Goal: Task Accomplishment & Management: Manage account settings

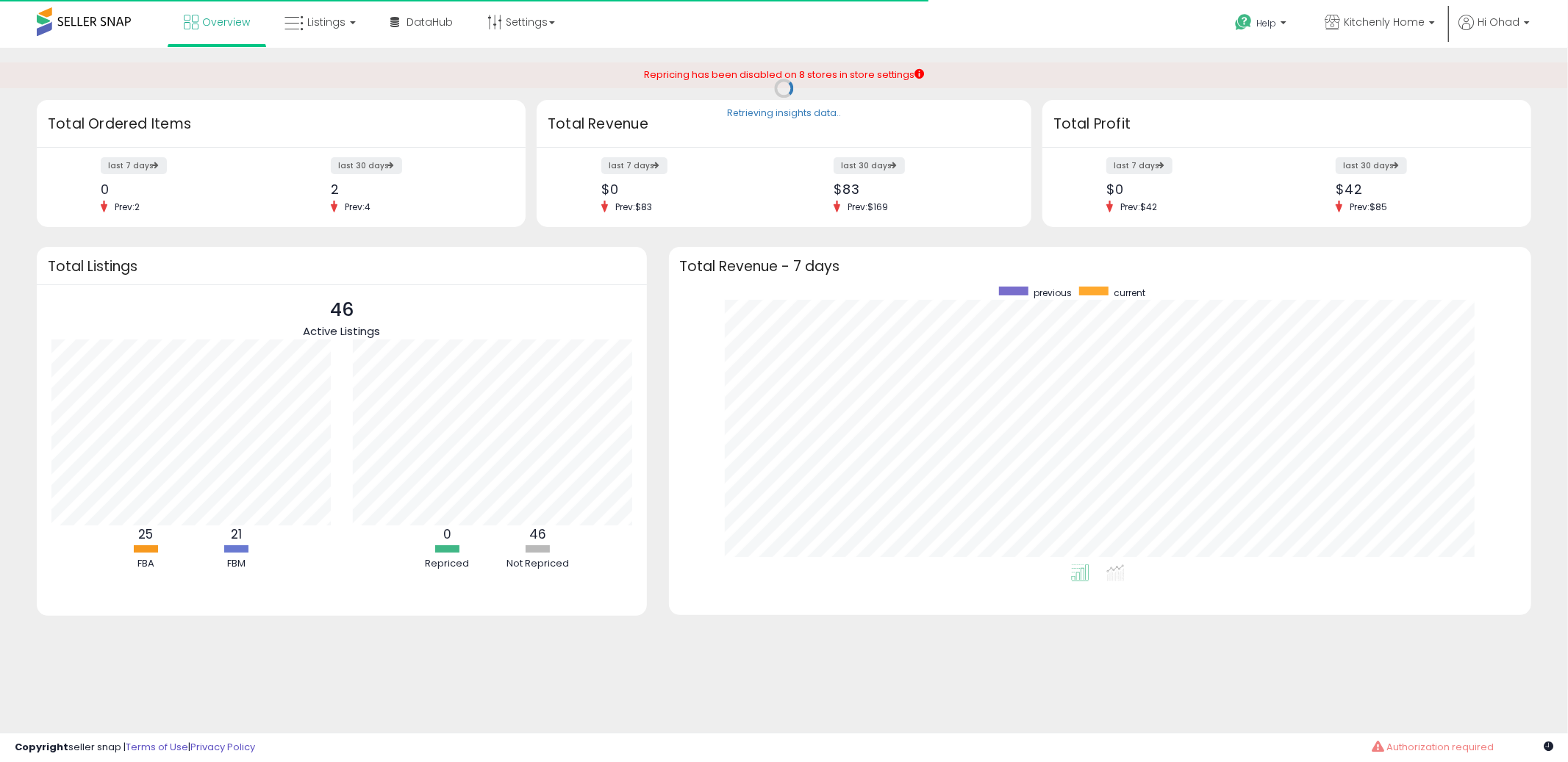
scroll to position [277, 834]
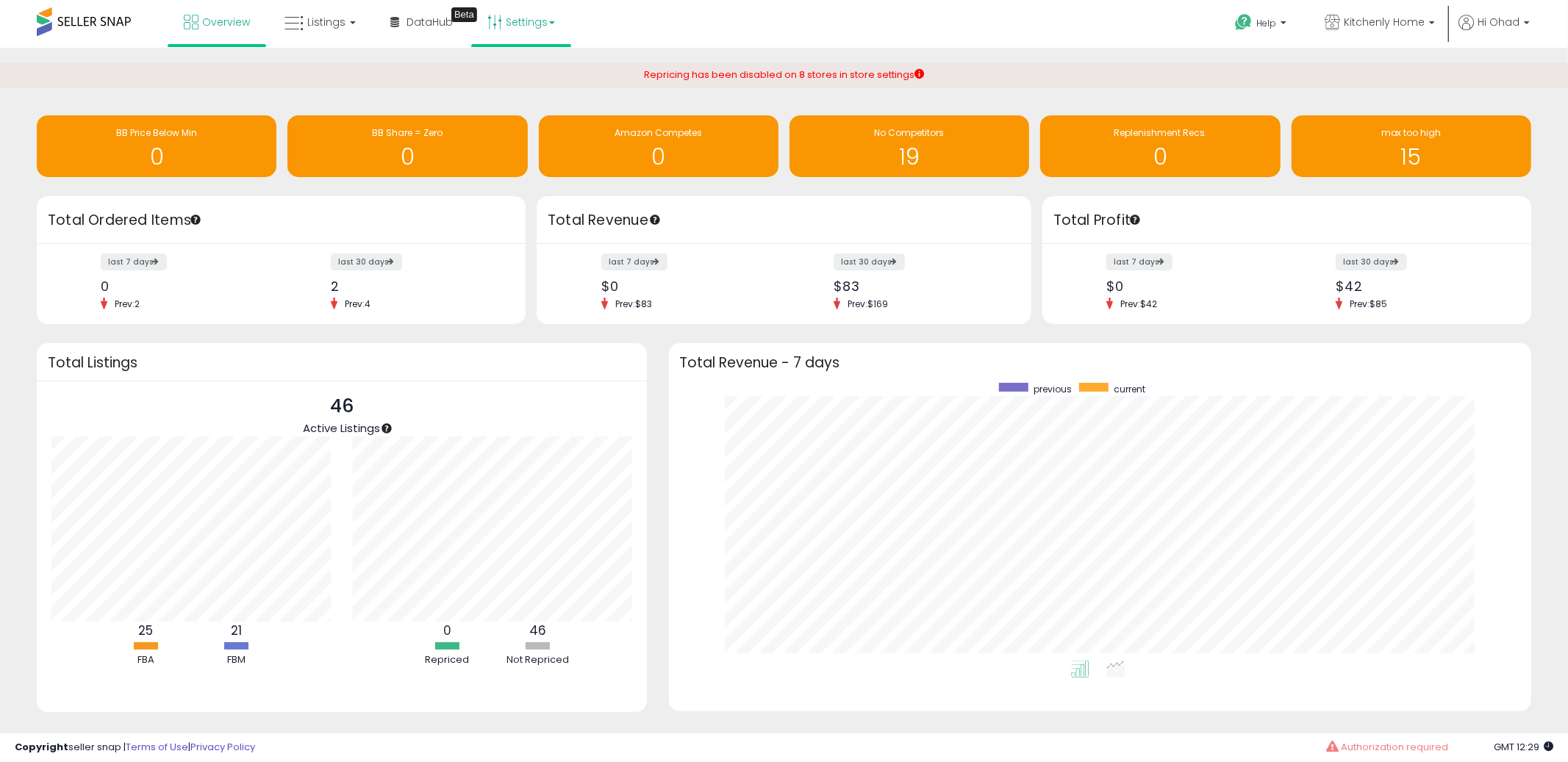
click at [530, 28] on link "Settings" at bounding box center [521, 22] width 90 height 44
click at [541, 72] on link "Store settings" at bounding box center [523, 75] width 66 height 14
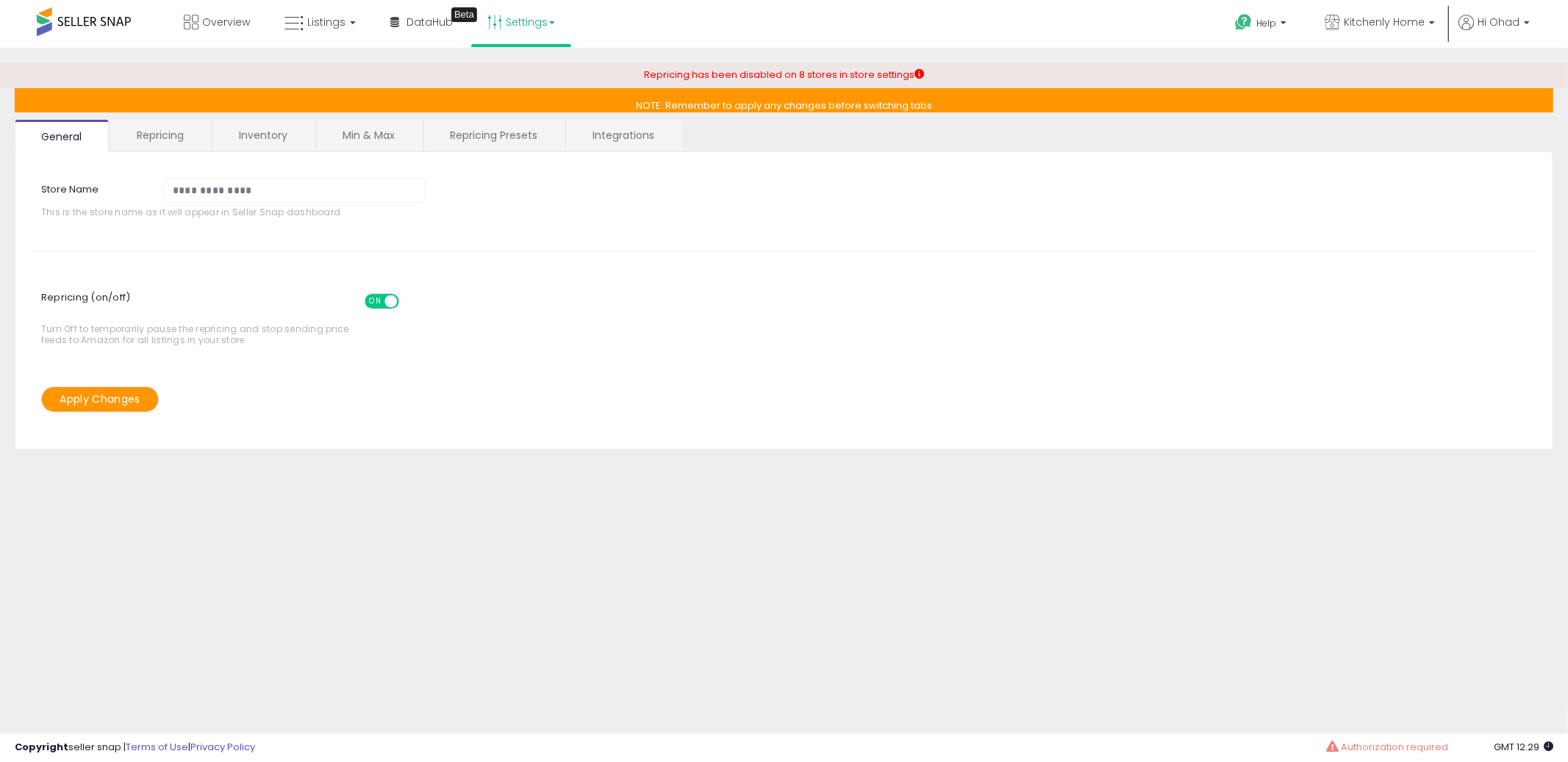
click at [639, 144] on link "Integrations" at bounding box center [624, 135] width 115 height 31
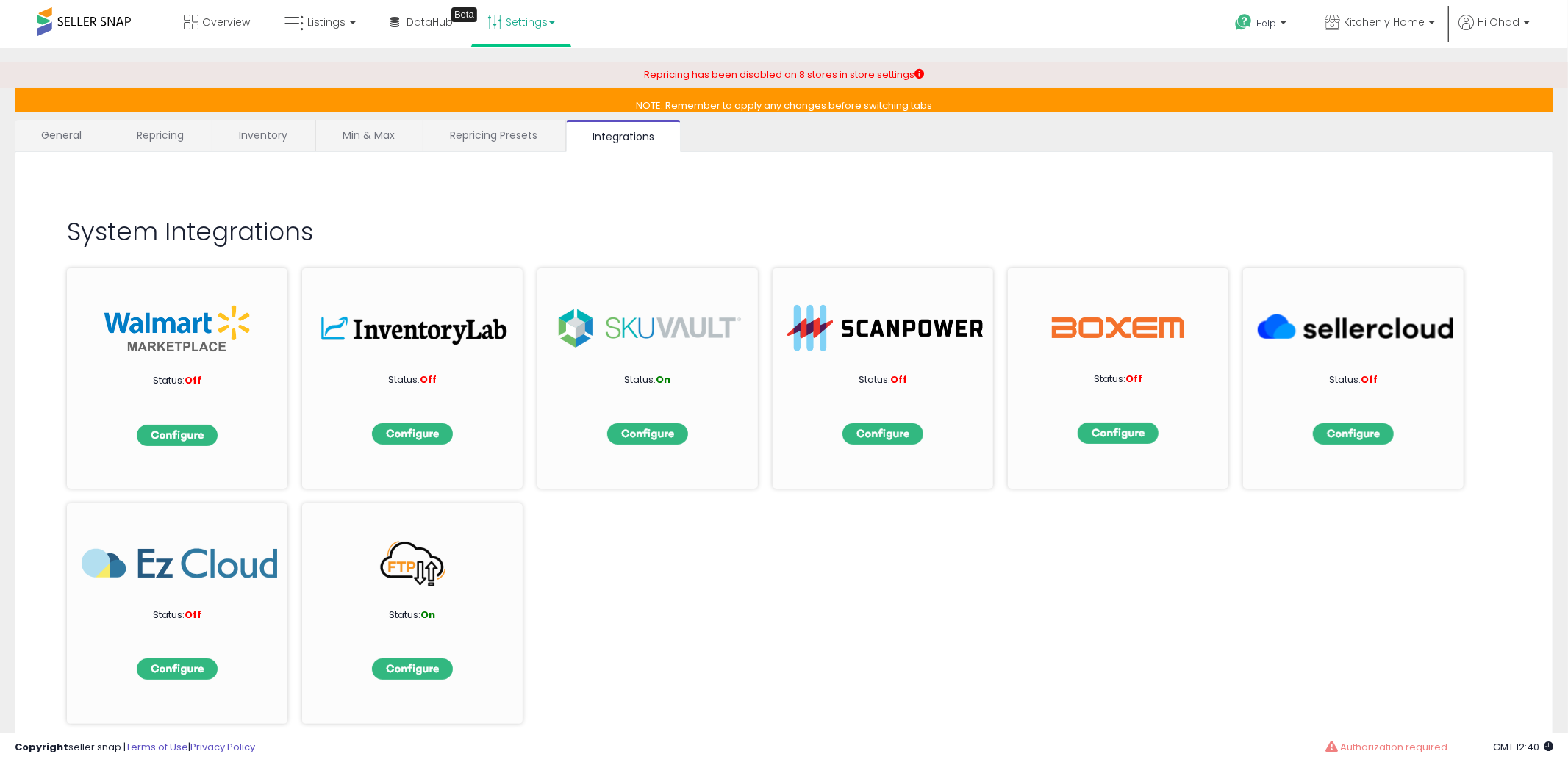
click at [778, 655] on div "Status: Off Status: Off Status: On Status: Off Status: Off Status: Off Status: …" at bounding box center [784, 488] width 1434 height 470
click at [344, 26] on link "Listings" at bounding box center [320, 22] width 93 height 44
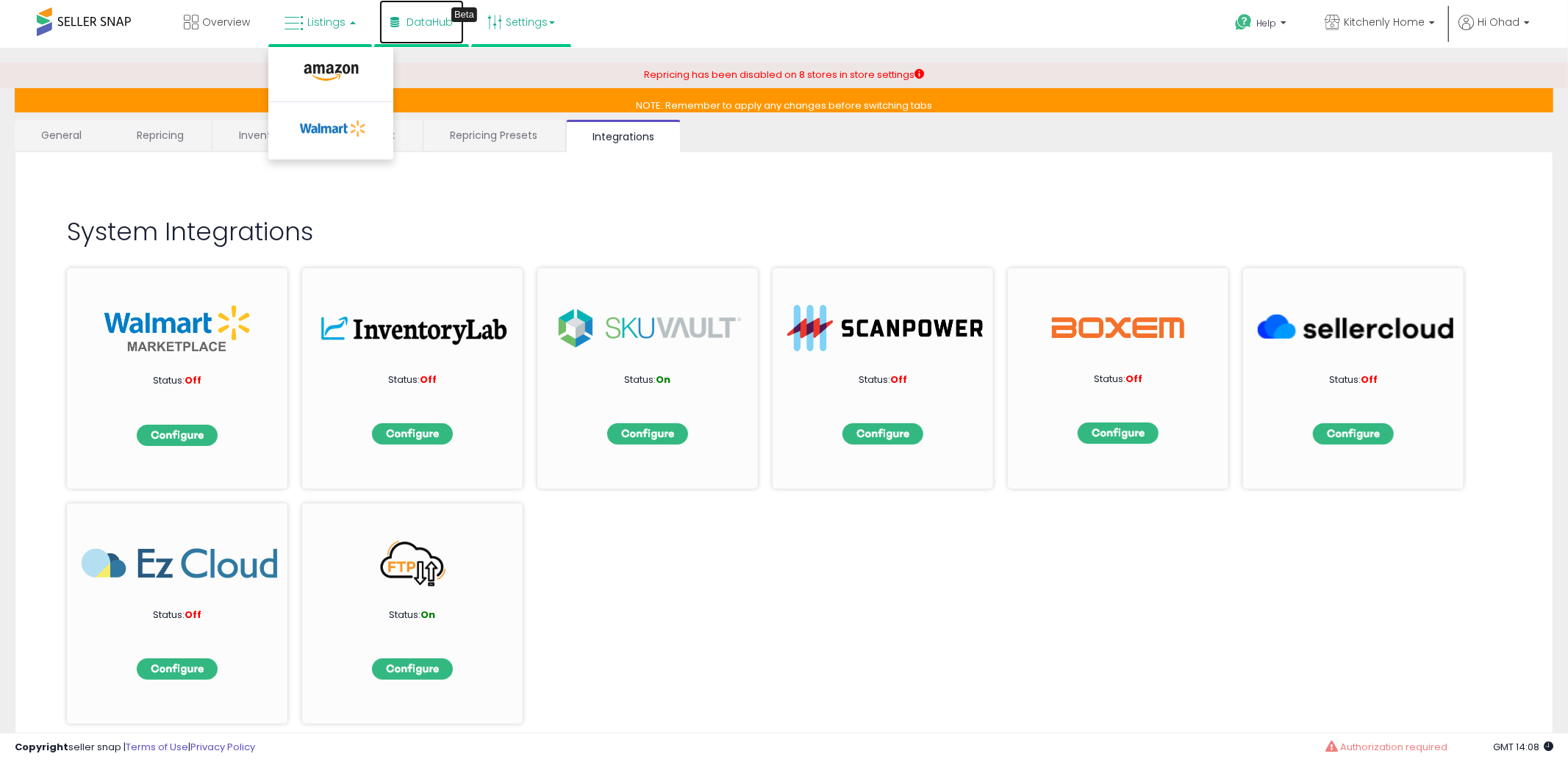
click at [399, 25] on link "DataHub Beta" at bounding box center [421, 22] width 84 height 44
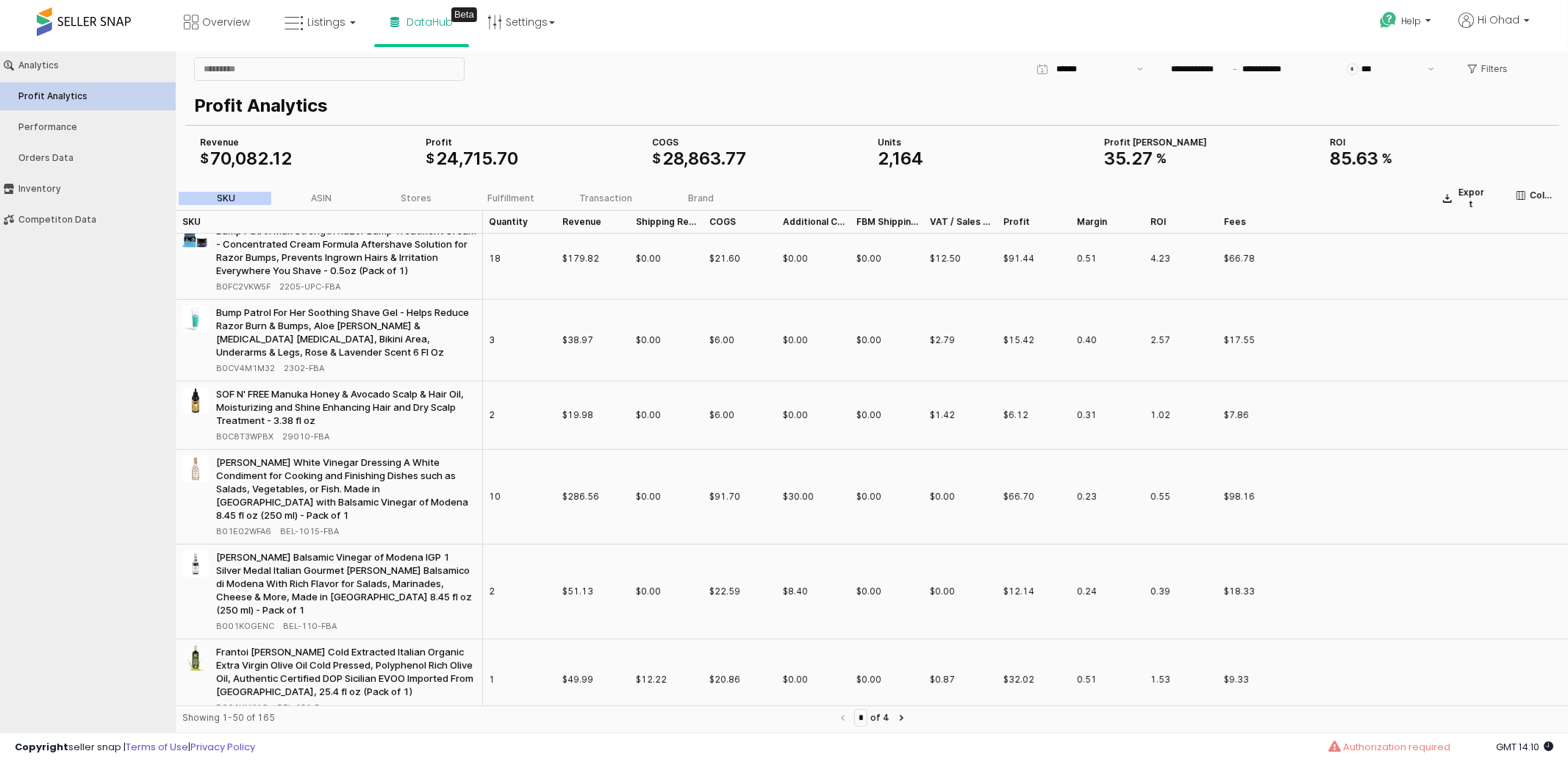
scroll to position [110, 0]
